Goal: Complete application form

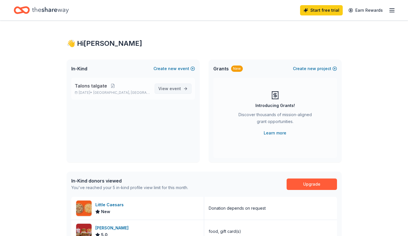
click at [187, 90] on link "View event" at bounding box center [173, 89] width 37 height 10
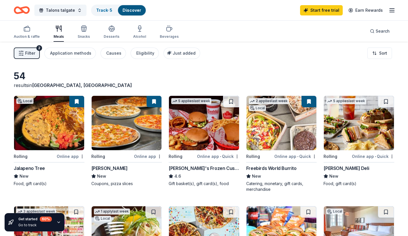
click at [152, 138] on img at bounding box center [127, 123] width 70 height 54
click at [33, 56] on span "Filter" at bounding box center [30, 53] width 10 height 7
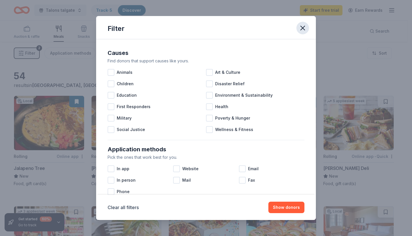
click at [301, 29] on icon "button" at bounding box center [303, 28] width 8 height 8
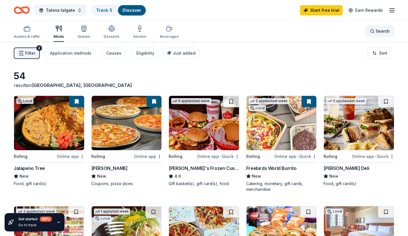
click at [386, 32] on span "Search" at bounding box center [383, 31] width 14 height 7
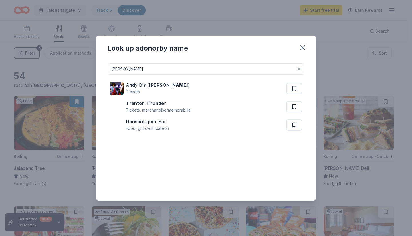
type input "denton"
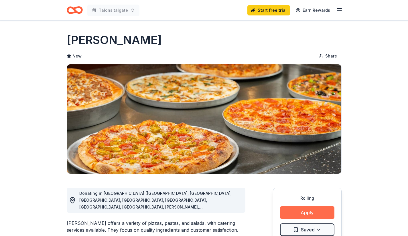
scroll to position [57, 0]
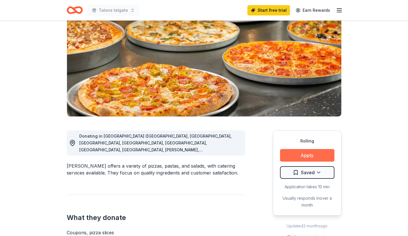
click at [316, 156] on button "Apply" at bounding box center [307, 155] width 54 height 13
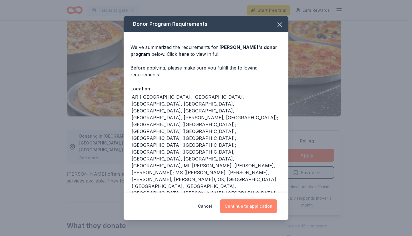
click at [237, 206] on button "Continue to application" at bounding box center [248, 207] width 57 height 14
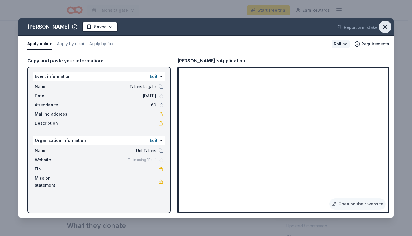
click at [386, 23] on icon "button" at bounding box center [385, 27] width 8 height 8
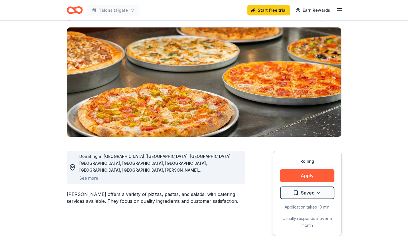
scroll to position [0, 0]
